Goal: Information Seeking & Learning: Learn about a topic

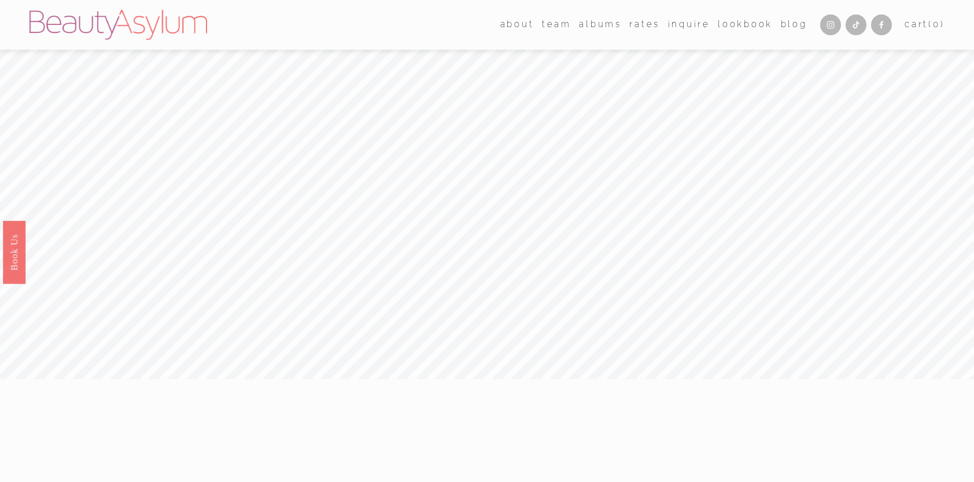
click at [635, 21] on link "Rates" at bounding box center [644, 24] width 31 height 17
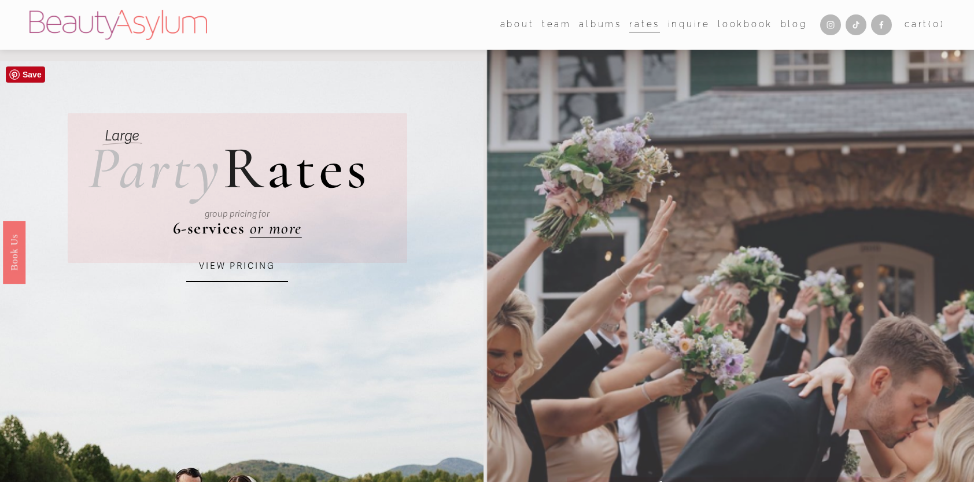
click at [243, 268] on link "VIEW PRICING" at bounding box center [237, 266] width 102 height 31
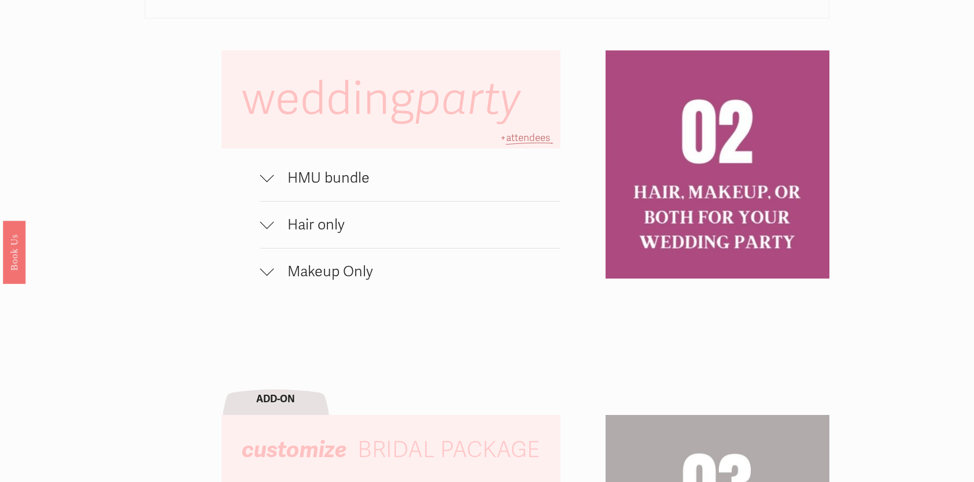
scroll to position [833, 0]
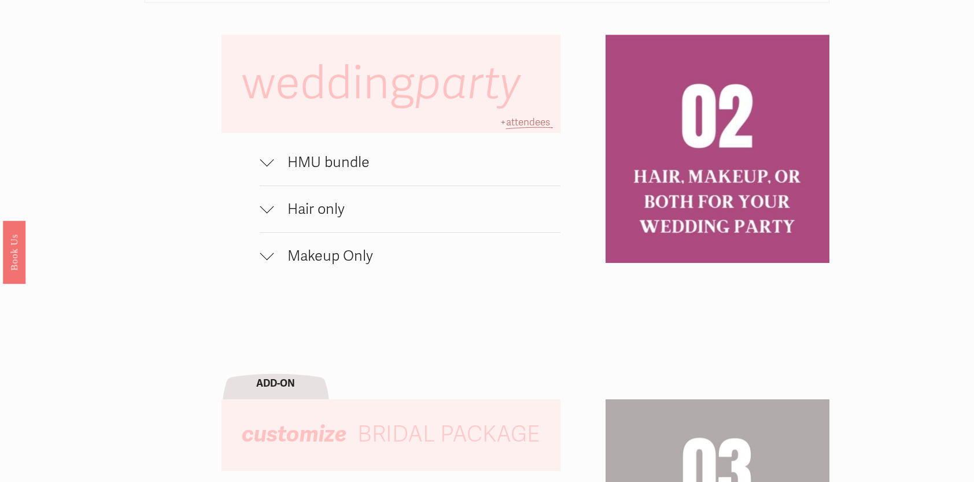
click at [301, 165] on span "HMU bundle" at bounding box center [417, 162] width 287 height 17
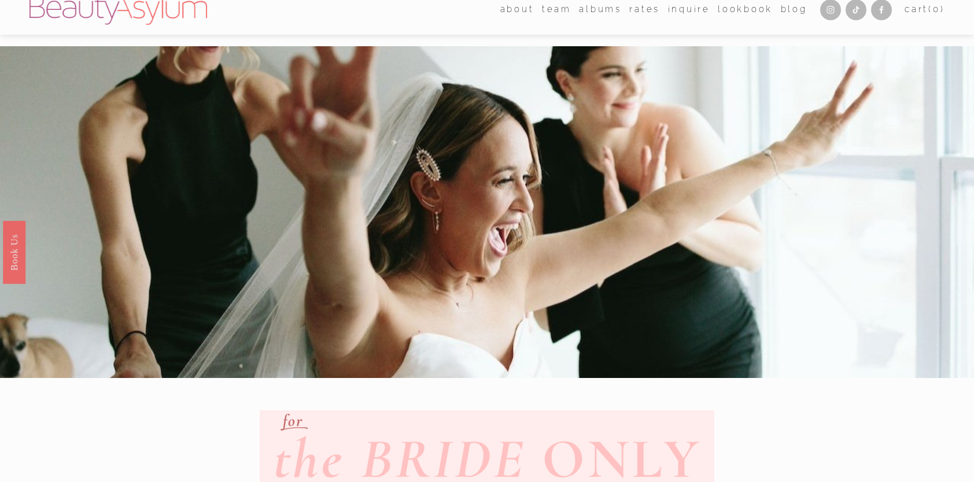
scroll to position [0, 0]
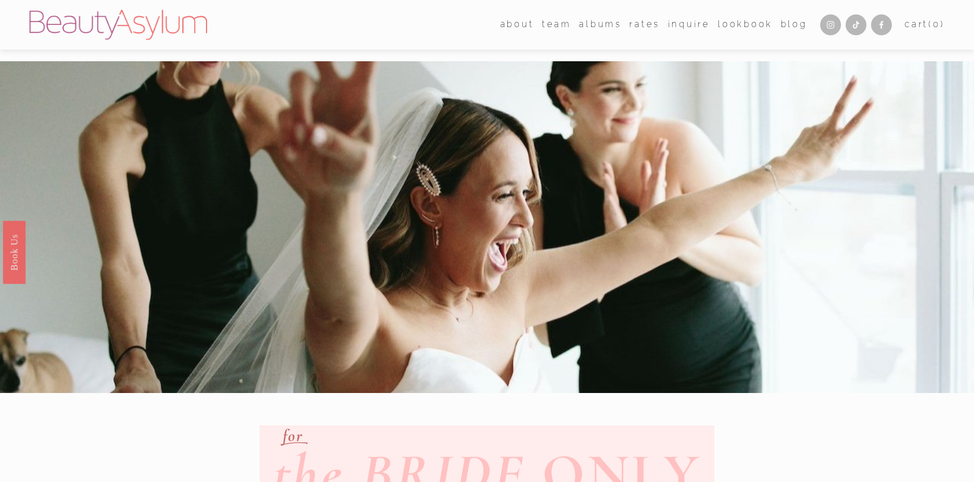
click at [721, 25] on link "Lookbook" at bounding box center [745, 24] width 55 height 17
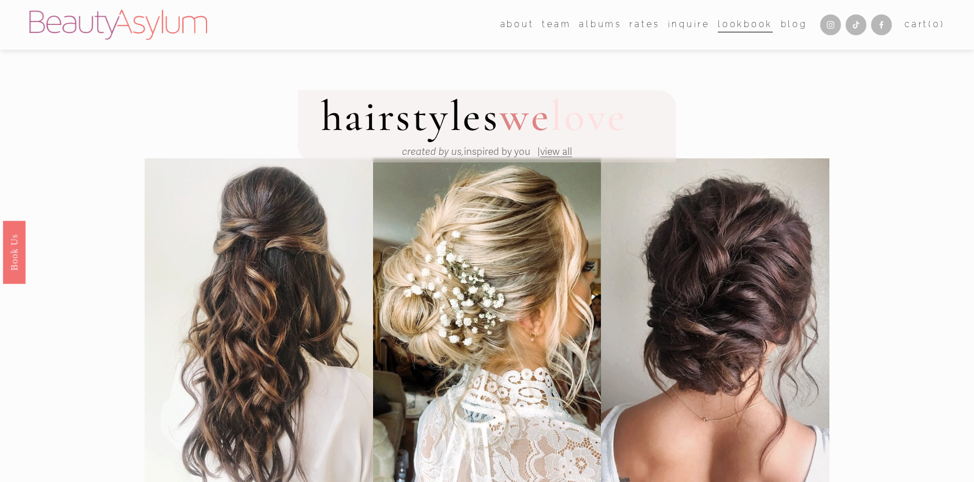
click at [638, 27] on link "Rates" at bounding box center [644, 24] width 31 height 17
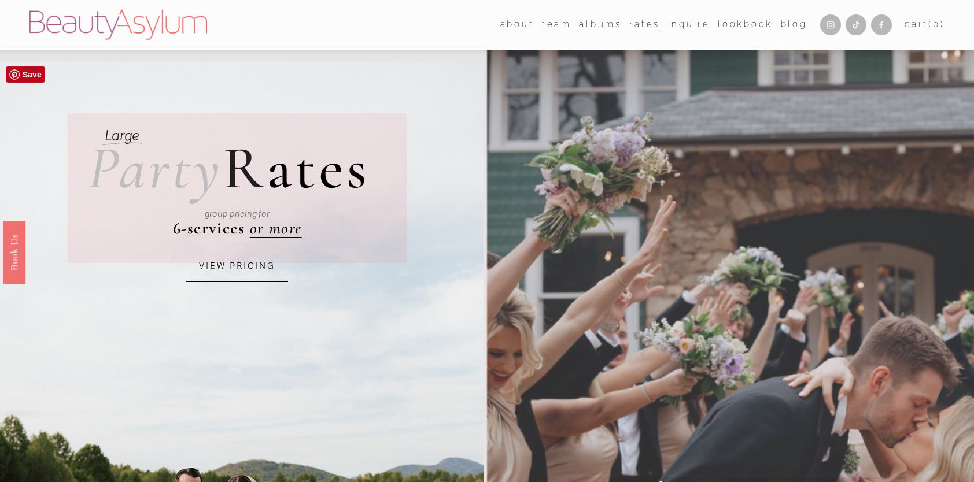
click at [267, 268] on link "VIEW PRICING" at bounding box center [237, 266] width 102 height 31
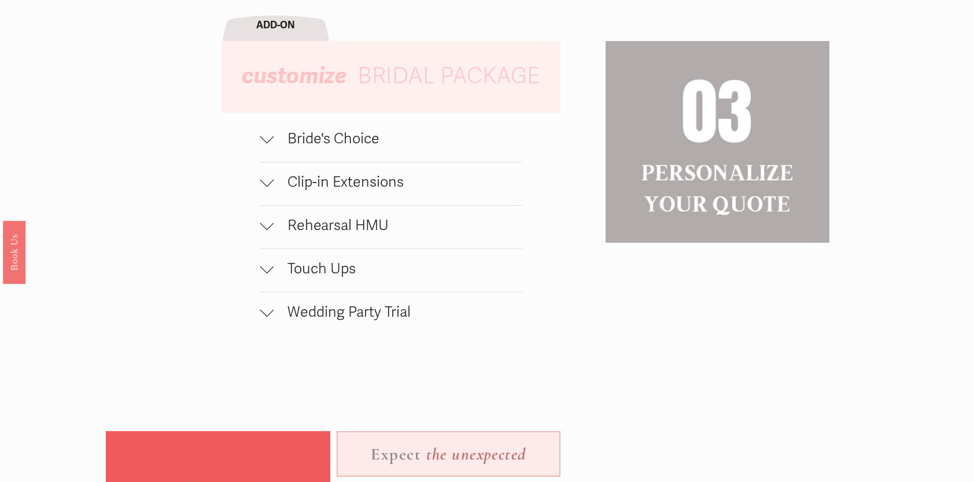
scroll to position [1200, 0]
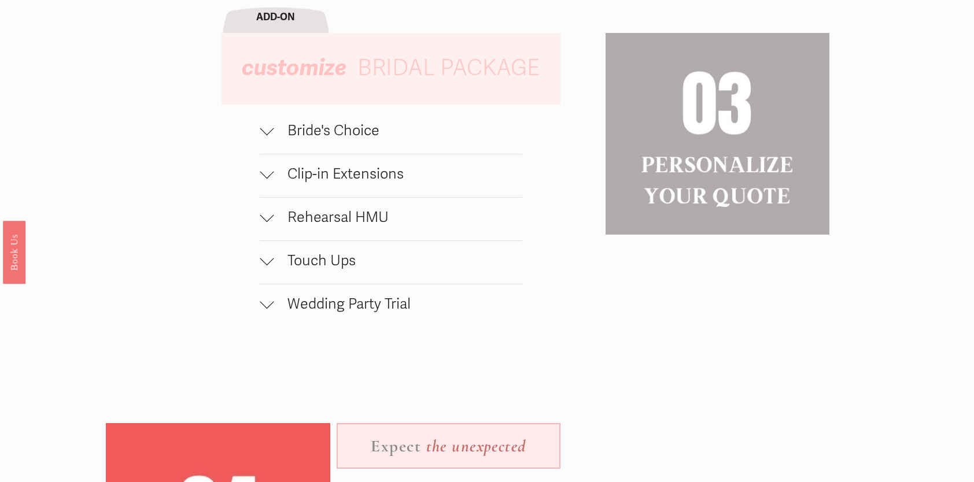
click at [269, 138] on div at bounding box center [267, 131] width 14 height 14
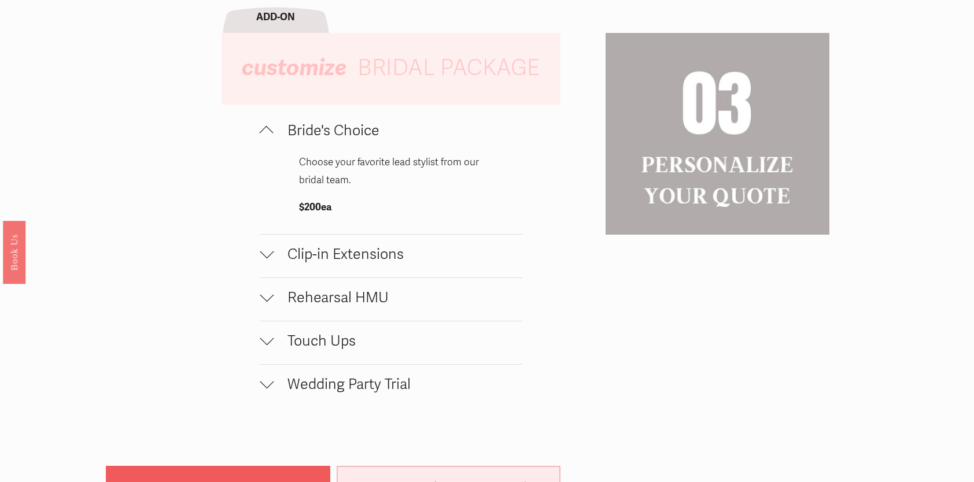
click at [322, 263] on span "Clip-in Extensions" at bounding box center [398, 254] width 249 height 17
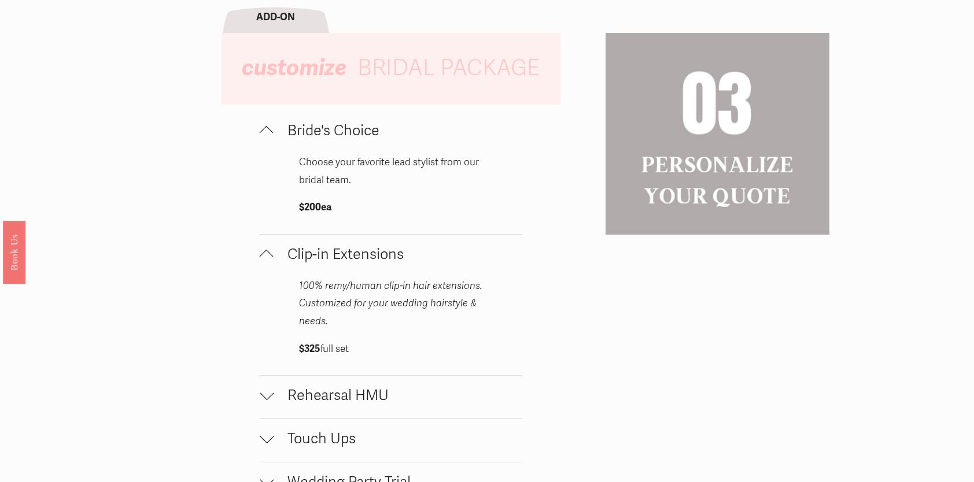
click at [330, 403] on span "Rehearsal HMU" at bounding box center [398, 395] width 249 height 17
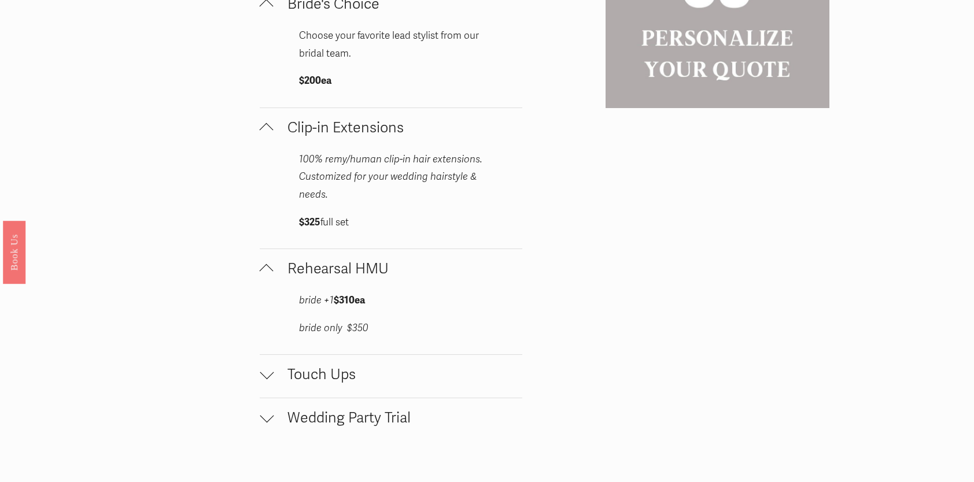
scroll to position [1329, 0]
click at [293, 379] on span "Touch Ups" at bounding box center [398, 372] width 249 height 17
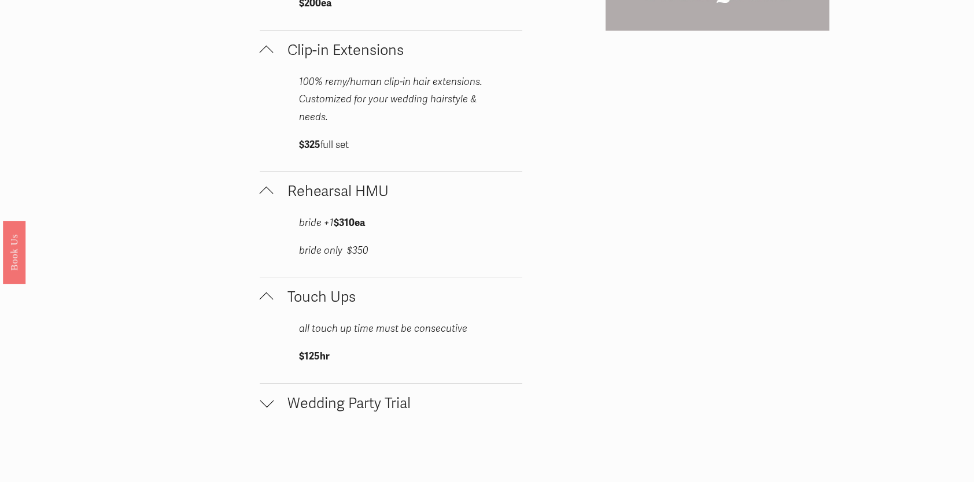
scroll to position [1455, 0]
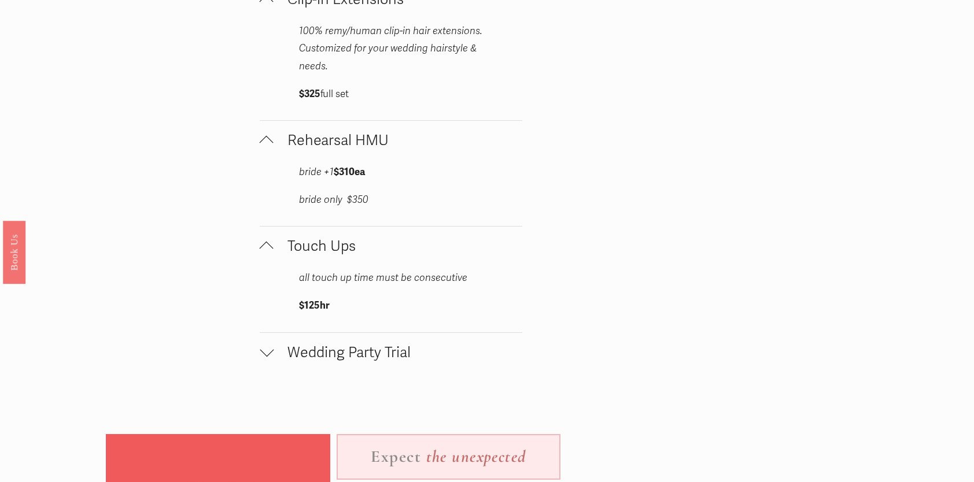
click at [341, 361] on span "Wedding Party Trial" at bounding box center [398, 352] width 249 height 17
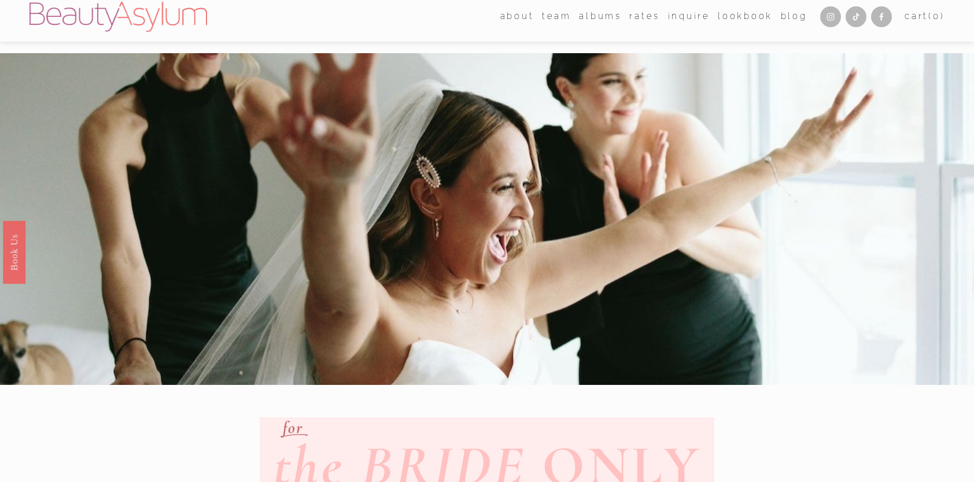
scroll to position [0, 0]
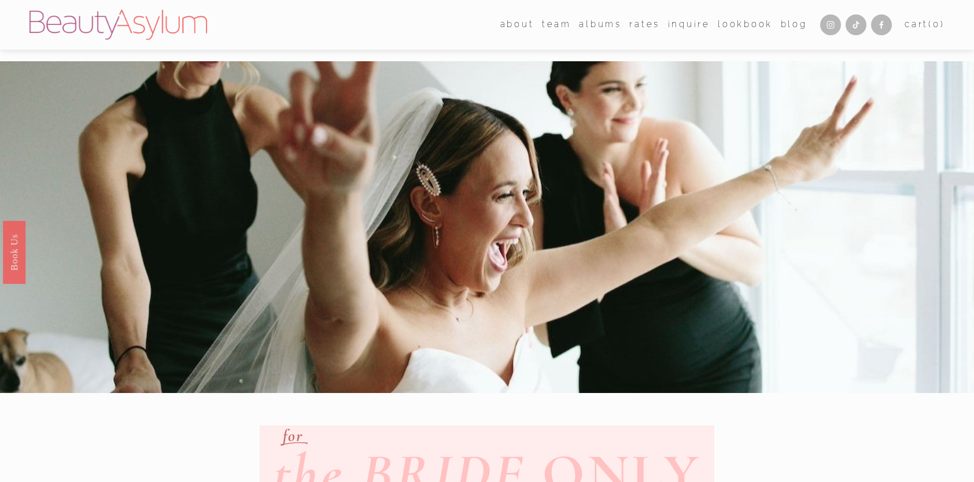
click at [0, 0] on link "[GEOGRAPHIC_DATA]" at bounding box center [0, 0] width 0 height 0
